Goal: Task Accomplishment & Management: Manage account settings

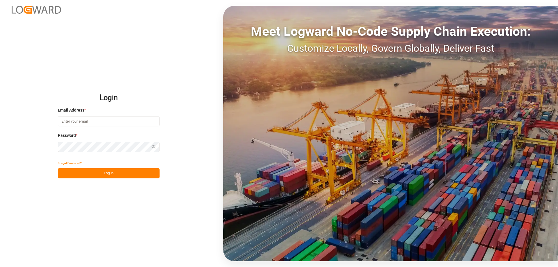
type input "[EMAIL_ADDRESS][DOMAIN_NAME]"
drag, startPoint x: 93, startPoint y: 177, endPoint x: 89, endPoint y: 184, distance: 7.5
click at [93, 177] on button "Log In" at bounding box center [109, 173] width 102 height 10
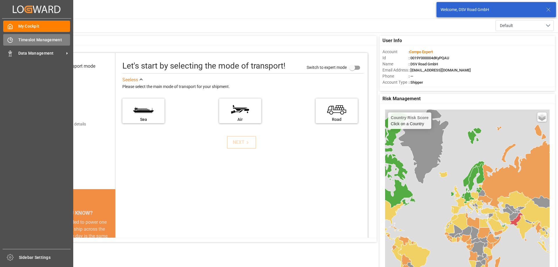
click at [30, 42] on span "Timeslot Management" at bounding box center [44, 40] width 52 height 6
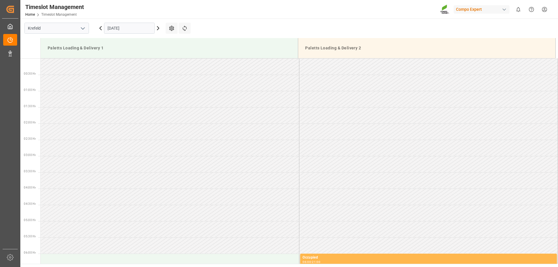
scroll to position [452, 0]
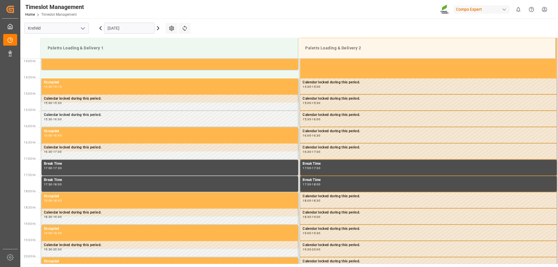
drag, startPoint x: 119, startPoint y: 35, endPoint x: 121, endPoint y: 32, distance: 4.1
click at [119, 35] on div "[DATE]" at bounding box center [129, 28] width 73 height 19
click at [122, 28] on input "[DATE]" at bounding box center [129, 28] width 51 height 11
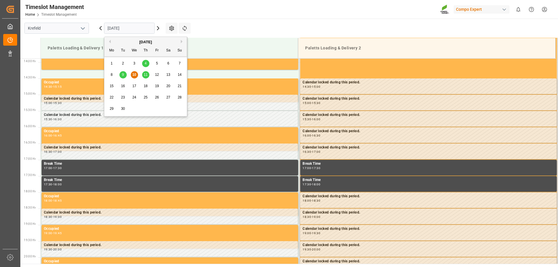
click at [146, 76] on span "11" at bounding box center [146, 75] width 4 height 4
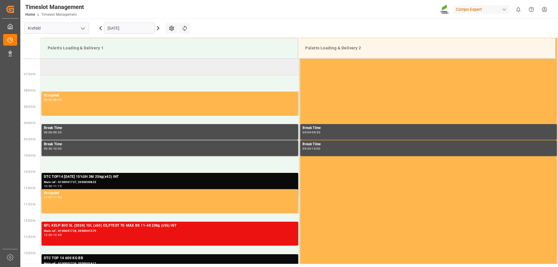
scroll to position [256, 0]
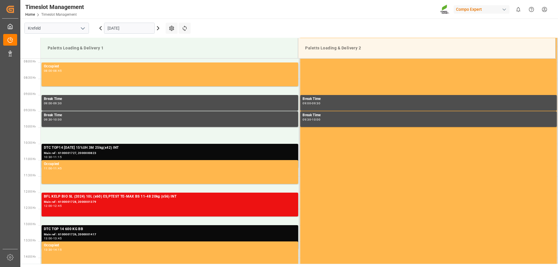
click at [72, 152] on div "Main ref : 6100001727, 2000000823" at bounding box center [170, 153] width 252 height 5
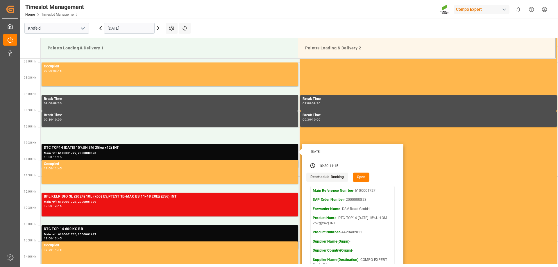
click at [334, 180] on button "Reschedule Booking" at bounding box center [327, 177] width 42 height 9
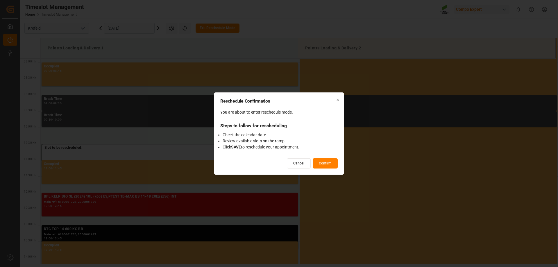
click at [318, 161] on button "Confirm" at bounding box center [325, 163] width 25 height 10
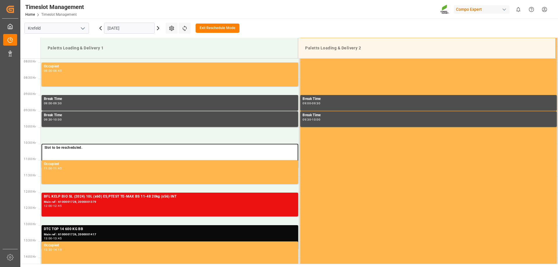
click at [138, 31] on input "[DATE]" at bounding box center [129, 28] width 51 height 11
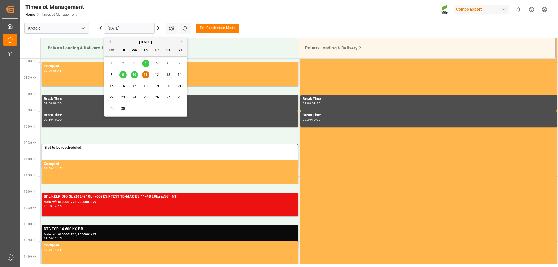
click at [155, 76] on div "12" at bounding box center [156, 74] width 7 height 7
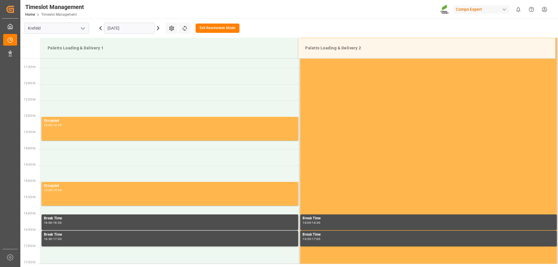
scroll to position [277, 0]
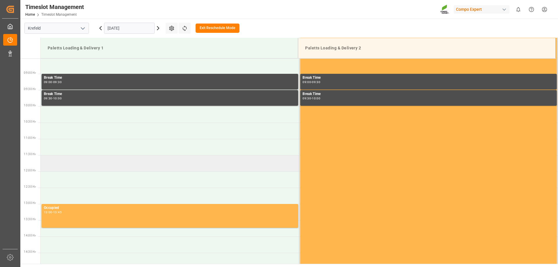
click at [55, 160] on td at bounding box center [170, 163] width 259 height 16
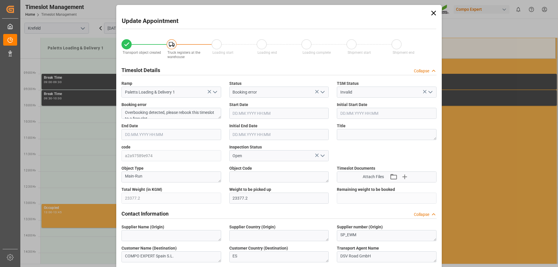
type input "23377.2"
type input "0"
type input "[DATE] 11:30"
type input "[DATE] 10:30"
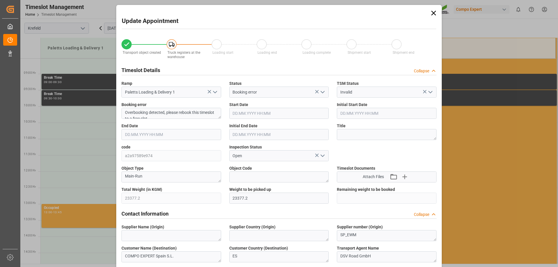
type input "[DATE] 12:00"
type input "[DATE] 11:00"
type input "[DATE] 07:49"
type input "[DATE] 05:23"
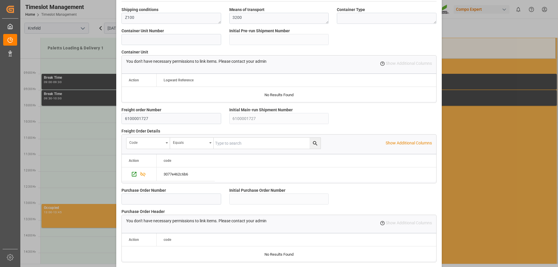
scroll to position [498, 0]
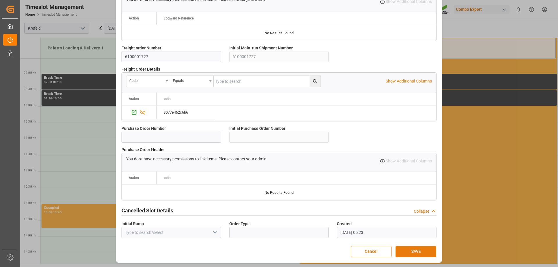
click at [418, 250] on button "SAVE" at bounding box center [415, 251] width 41 height 11
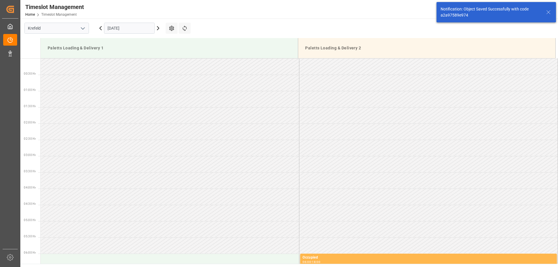
scroll to position [301, 0]
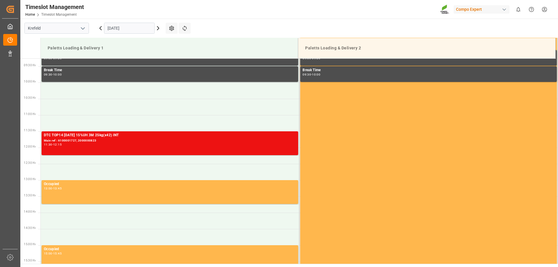
click at [545, 8] on html "Created by potrace 1.15, written by [PERSON_NAME] [DATE]-[DATE] Created by potr…" at bounding box center [279, 133] width 558 height 267
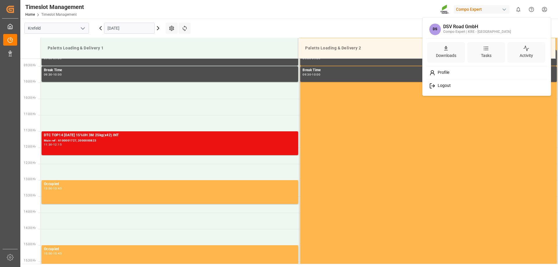
click at [455, 82] on div "Logout" at bounding box center [486, 85] width 119 height 11
